Goal: Information Seeking & Learning: Learn about a topic

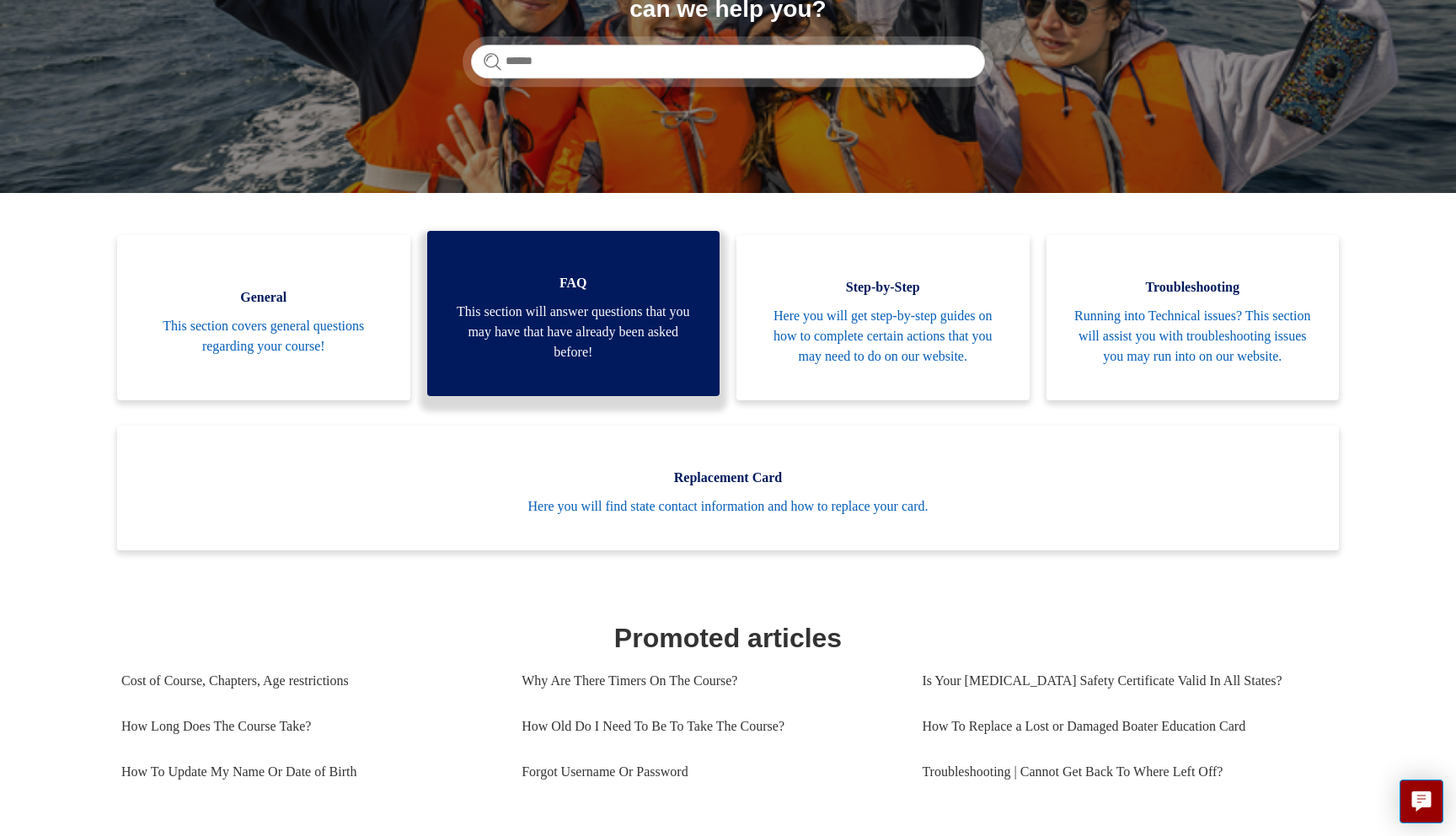
scroll to position [248, 0]
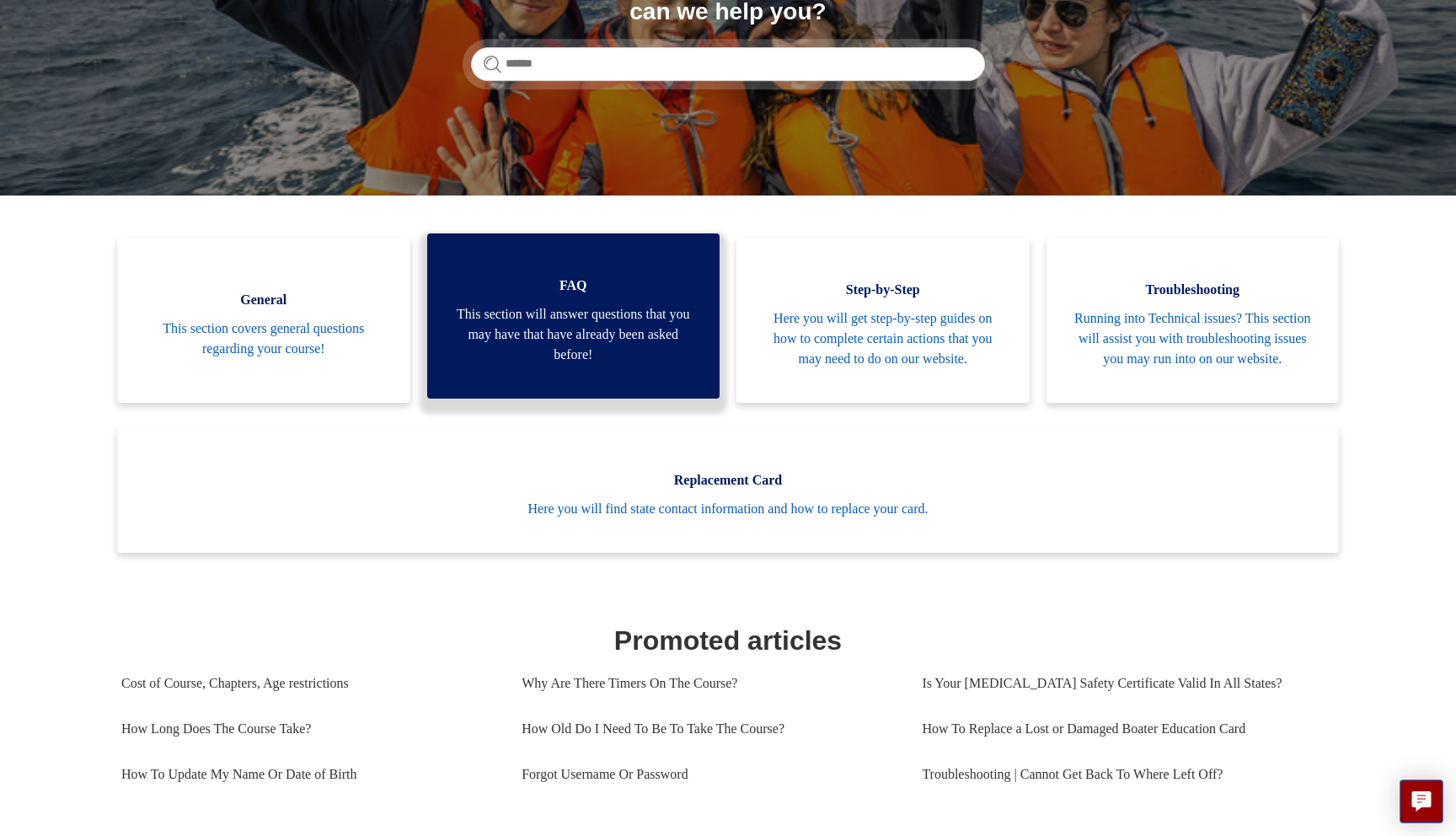
click at [614, 363] on span "This section will answer questions that you may have that have already been ask…" at bounding box center [574, 334] width 243 height 60
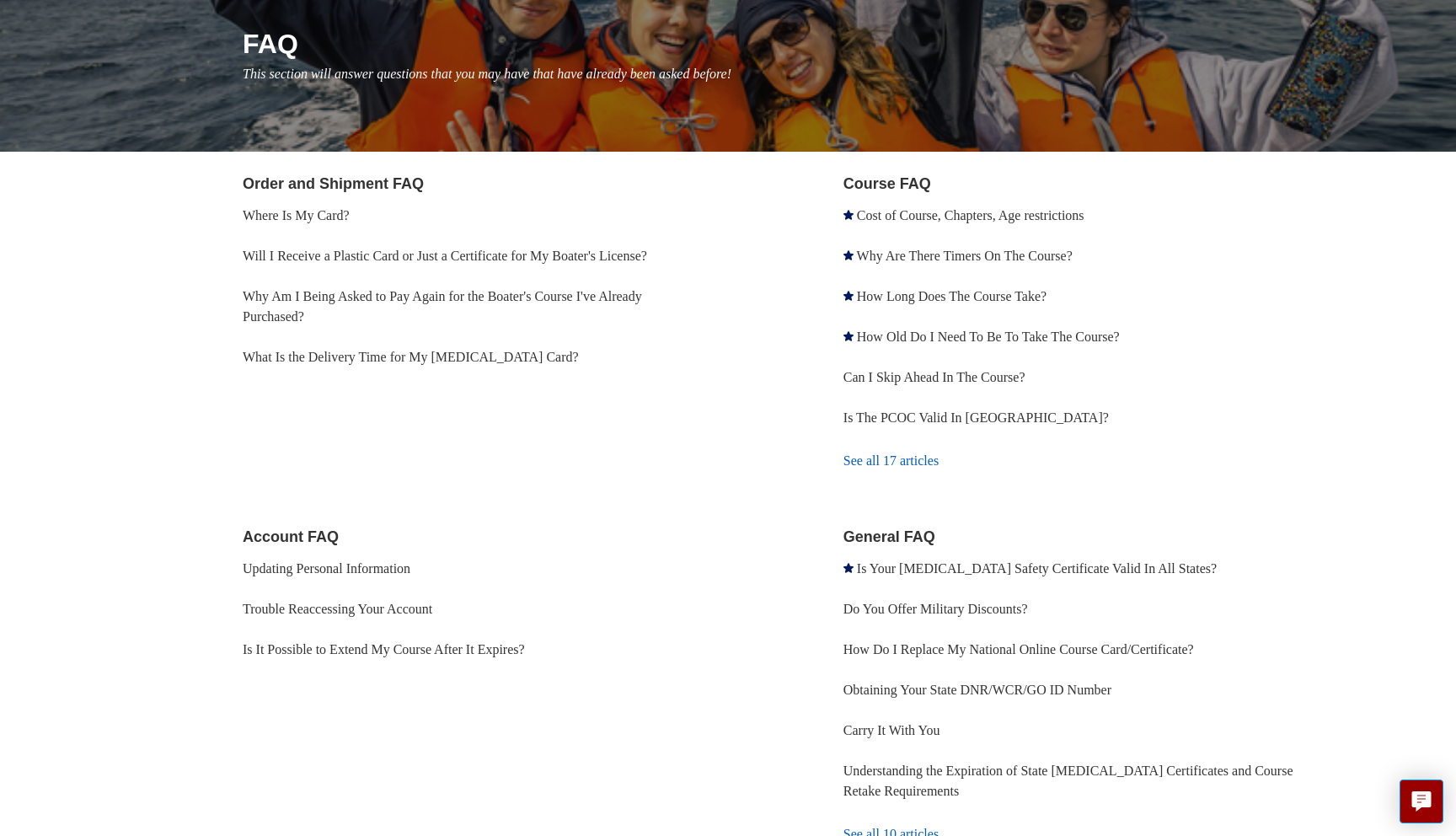
scroll to position [217, 0]
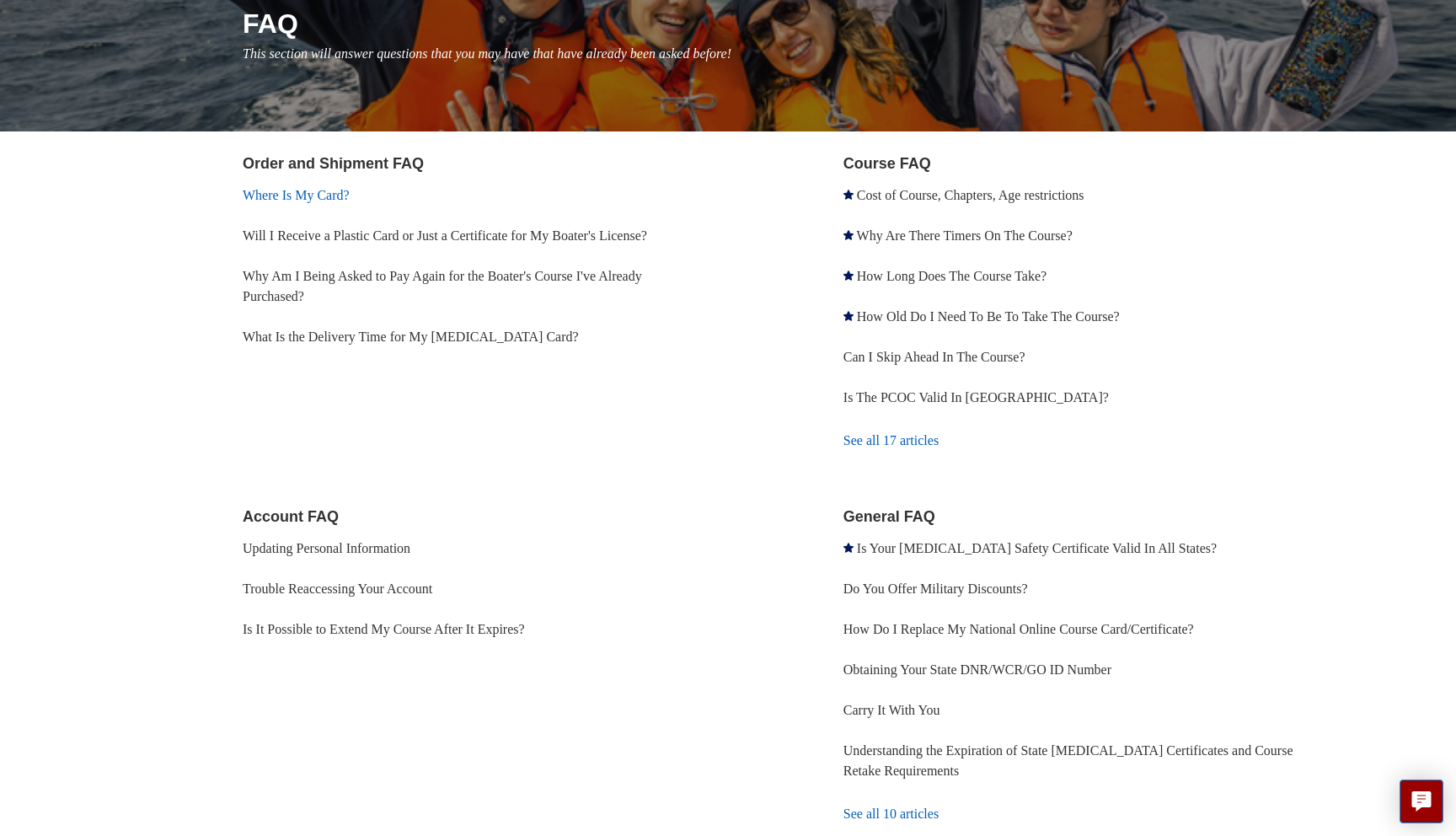
click at [315, 196] on link "Where Is My Card?" at bounding box center [296, 195] width 107 height 14
click at [314, 238] on link "Will I Receive a Plastic Card or Just a Certificate for My Boater's License?" at bounding box center [445, 236] width 404 height 14
click at [397, 338] on link "What Is the Delivery Time for My [MEDICAL_DATA] Card?" at bounding box center [410, 337] width 336 height 14
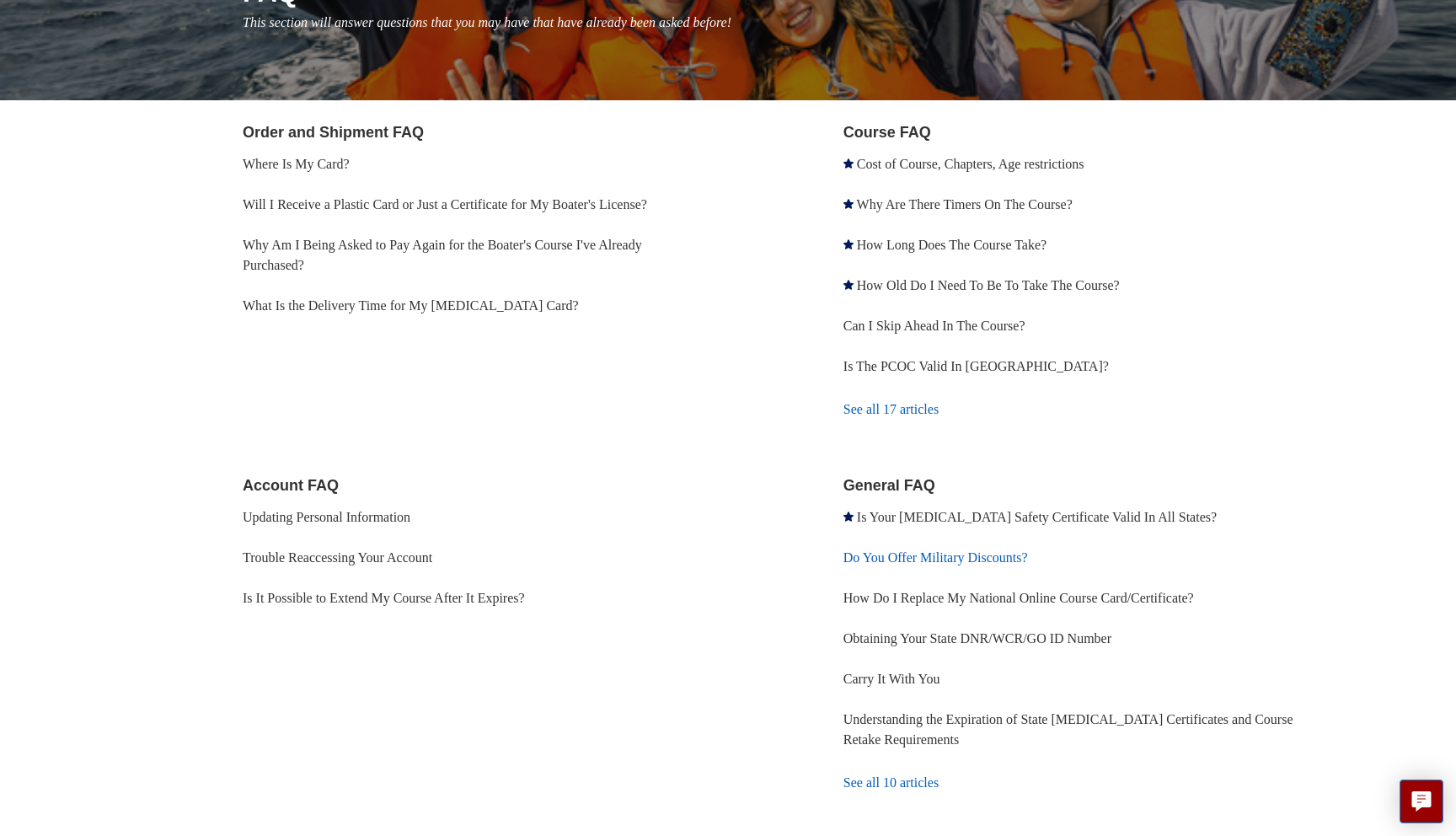
scroll to position [246, 0]
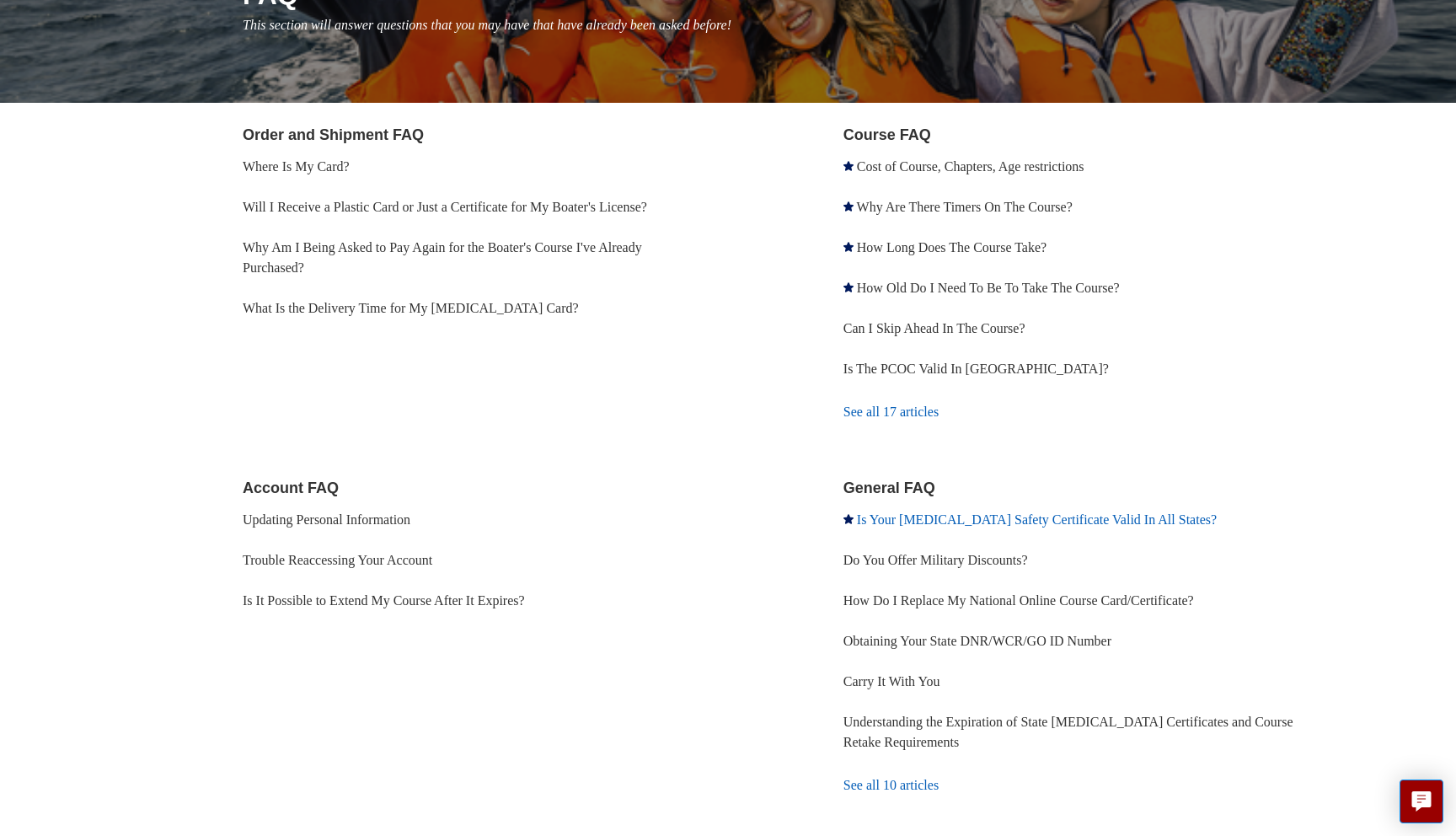
click at [941, 519] on link "Is Your [MEDICAL_DATA] Safety Certificate Valid In All States?" at bounding box center [1037, 520] width 360 height 14
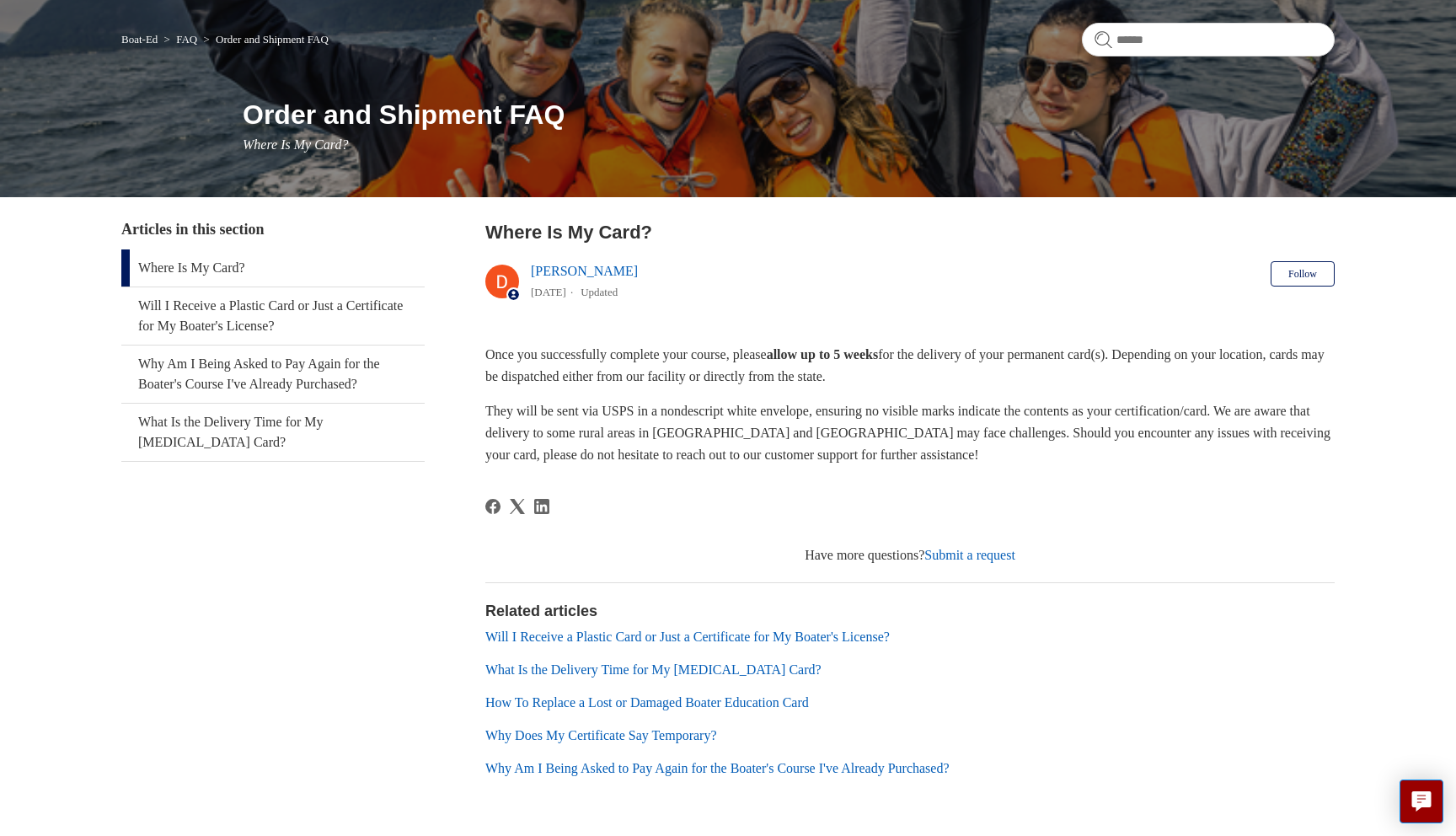
scroll to position [136, 0]
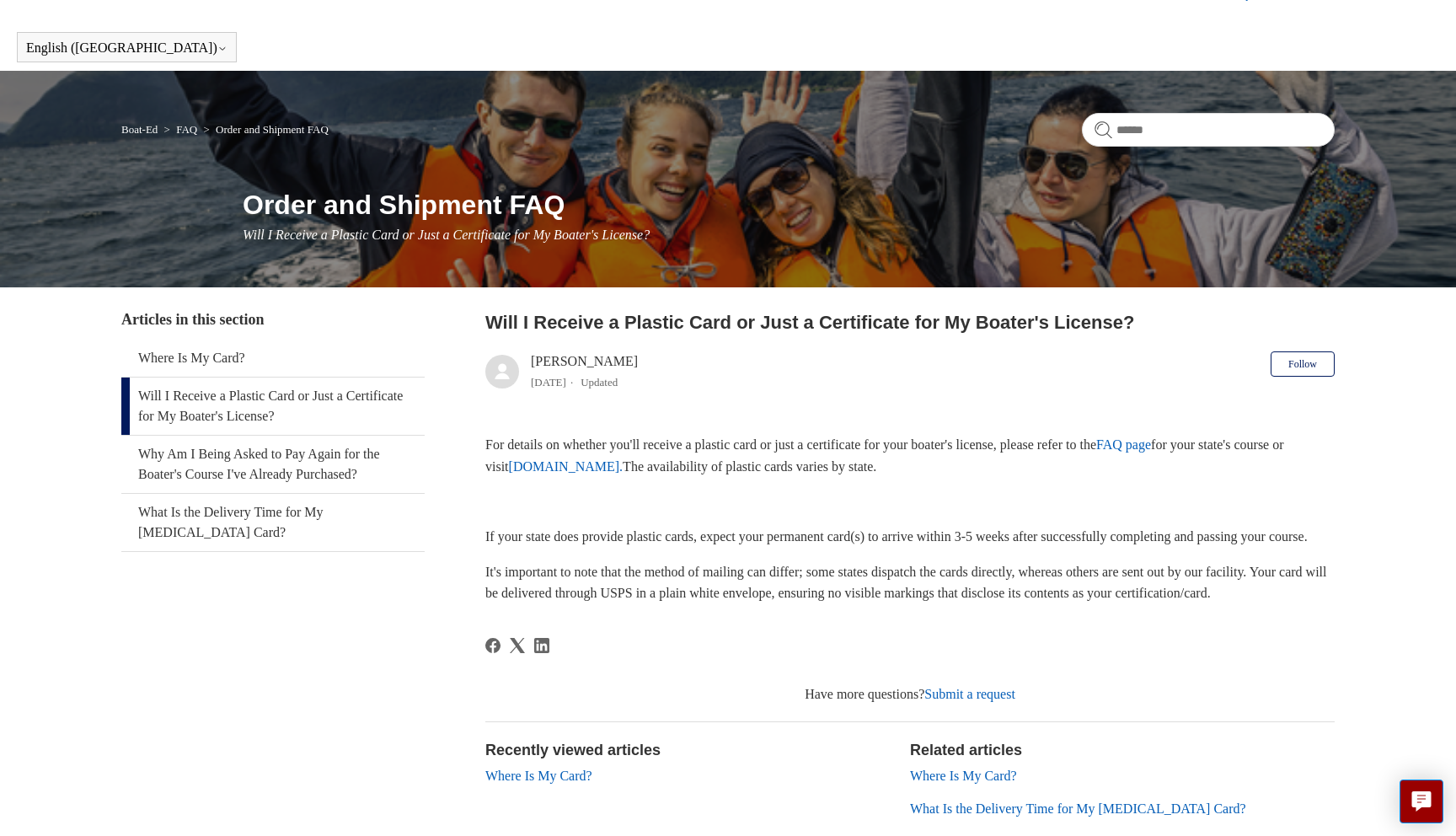
scroll to position [40, 0]
